Goal: Task Accomplishment & Management: Manage account settings

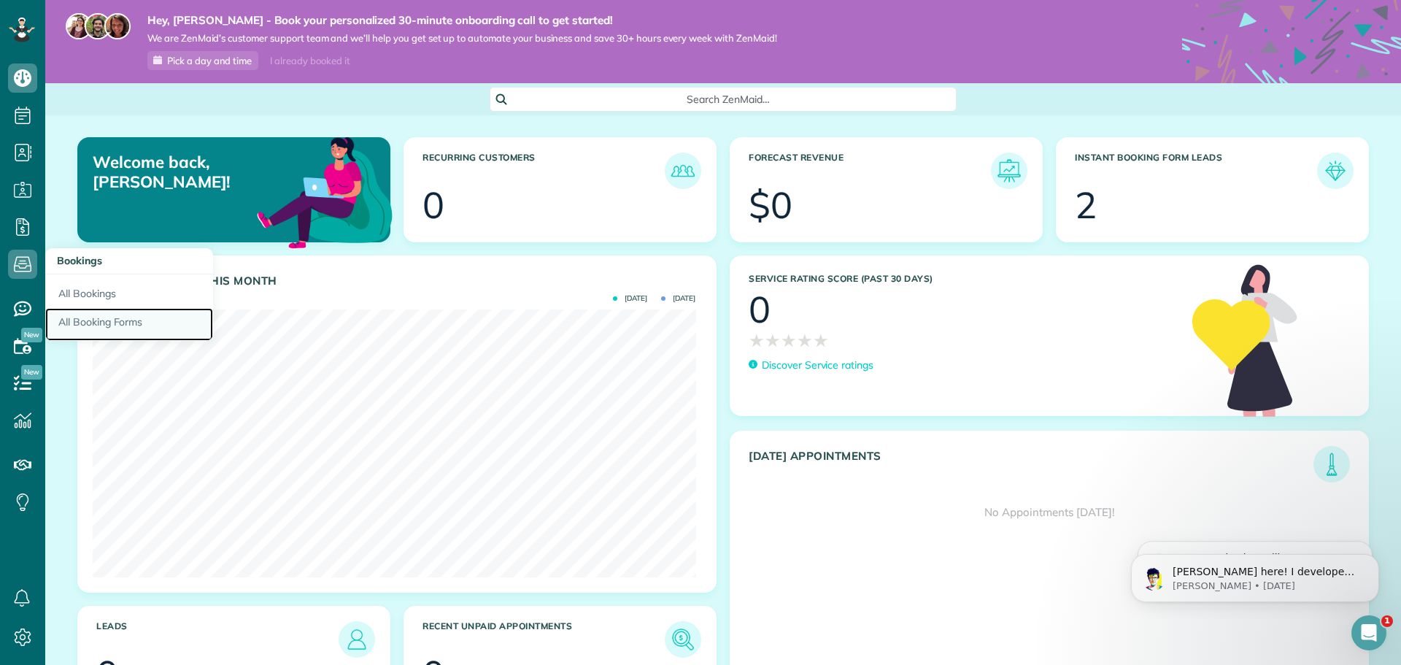
click at [90, 320] on link "All Booking Forms" at bounding box center [129, 325] width 168 height 34
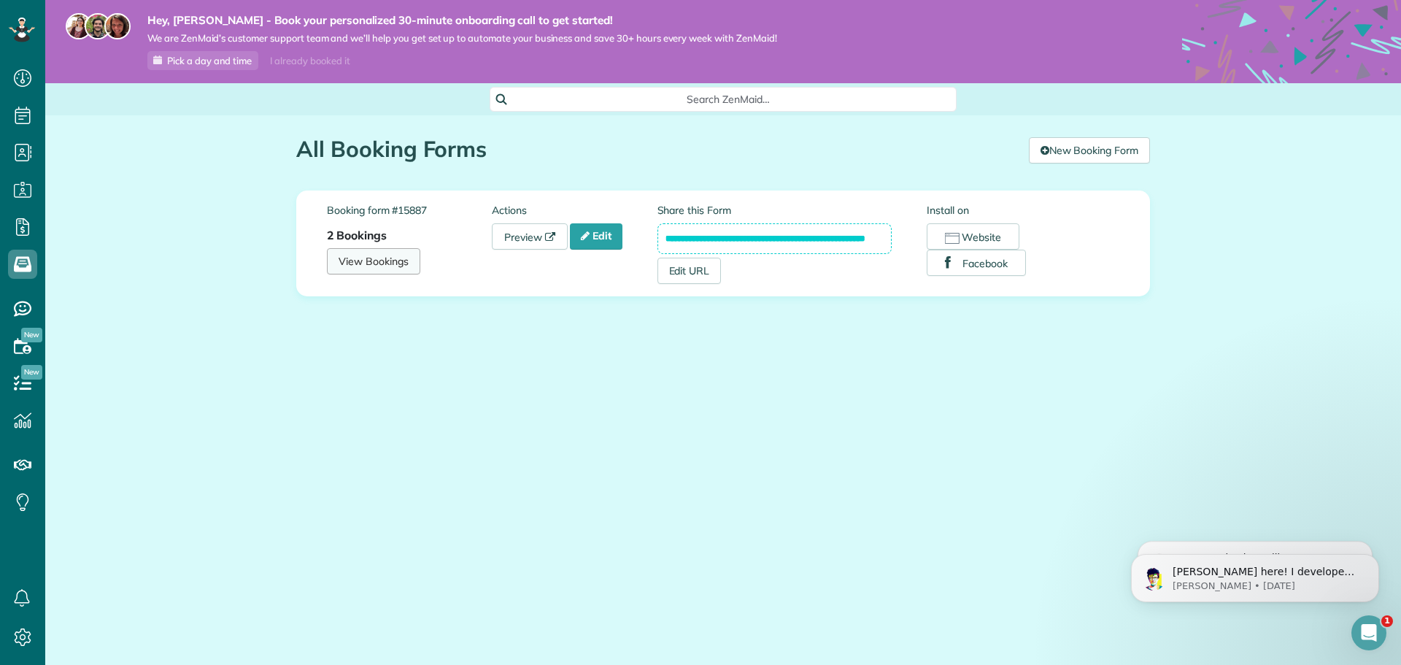
click at [356, 256] on link "View Bookings" at bounding box center [373, 261] width 93 height 26
